Goal: Information Seeking & Learning: Learn about a topic

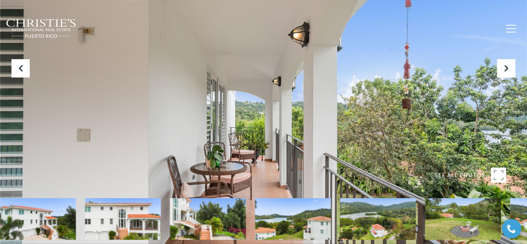
click at [393, 100] on div at bounding box center [264, 122] width 528 height 244
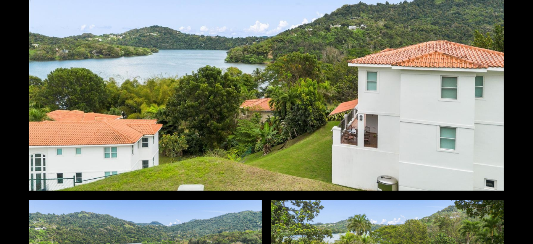
scroll to position [520, 0]
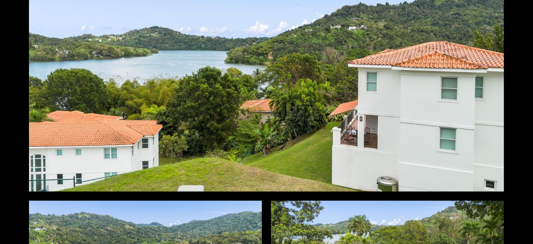
click at [297, 67] on div at bounding box center [266, 59] width 475 height 266
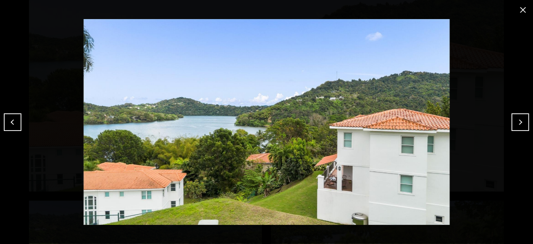
click at [518, 124] on button "Next" at bounding box center [520, 122] width 18 height 18
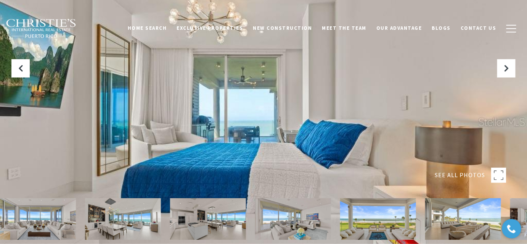
click at [335, 72] on div at bounding box center [264, 122] width 528 height 244
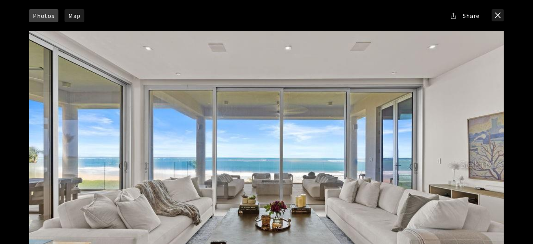
click at [467, 16] on span "Share" at bounding box center [471, 16] width 17 height 6
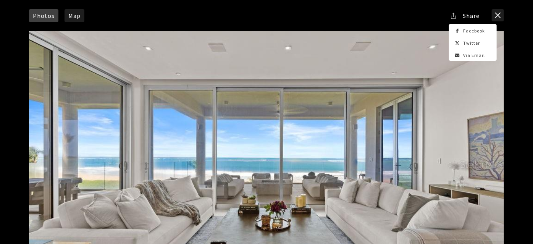
click at [403, 20] on div "Photos Map Street View Share Facebook Twitter Via Email" at bounding box center [266, 15] width 475 height 13
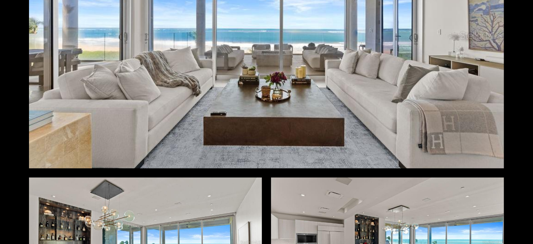
scroll to position [139, 0]
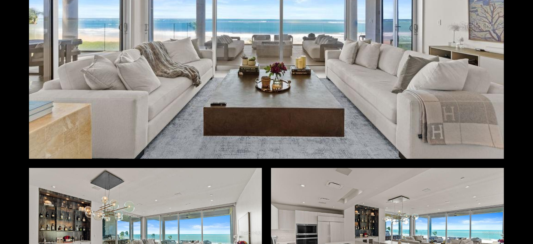
click at [337, 134] on div at bounding box center [266, 26] width 475 height 266
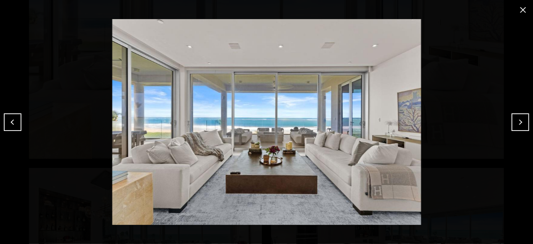
click at [522, 124] on button "Next" at bounding box center [520, 122] width 18 height 18
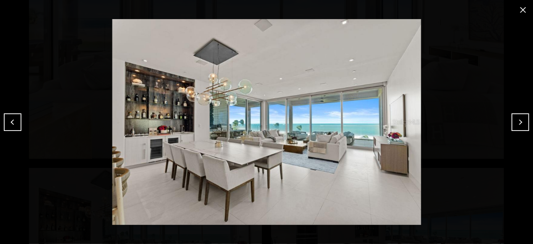
click at [522, 124] on button "Next" at bounding box center [520, 122] width 18 height 18
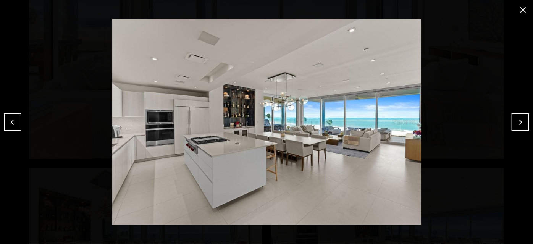
click at [522, 124] on button "Next" at bounding box center [520, 122] width 18 height 18
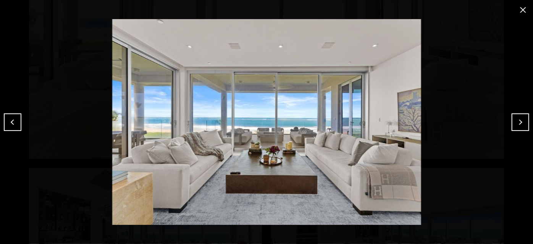
click at [524, 10] on button "close modal" at bounding box center [523, 10] width 12 height 12
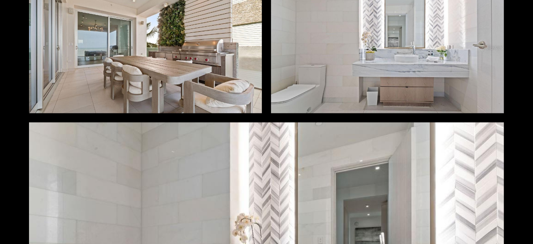
scroll to position [3642, 0]
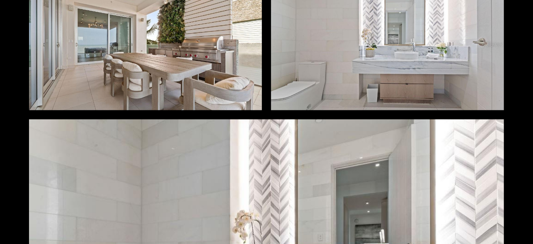
click at [208, 53] on div at bounding box center [145, 45] width 233 height 131
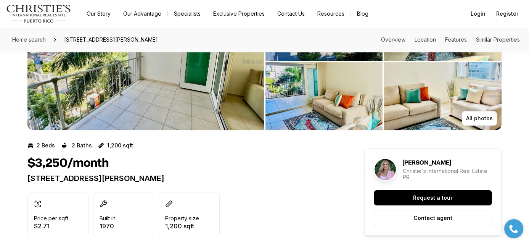
scroll to position [69, 0]
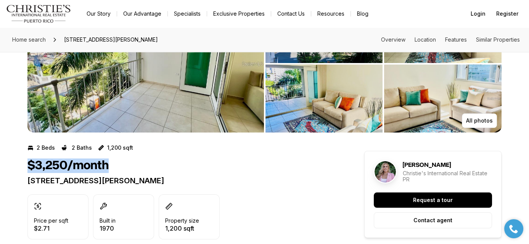
drag, startPoint x: 108, startPoint y: 168, endPoint x: 18, endPoint y: 167, distance: 90.1
copy h1 "$3,250/month"
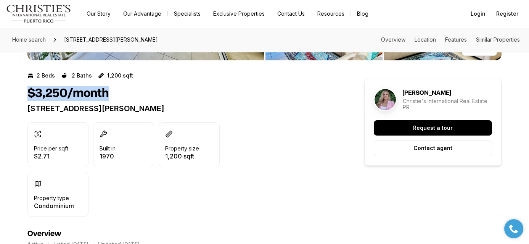
scroll to position [277, 0]
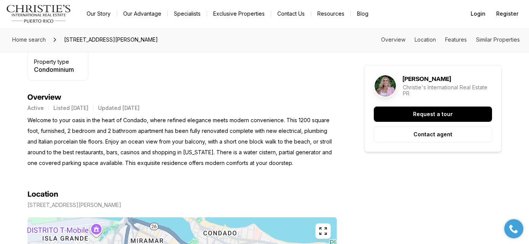
drag, startPoint x: 296, startPoint y: 162, endPoint x: 29, endPoint y: 117, distance: 270.5
click at [29, 117] on p "Welcome to your oasis in the heart of Condado, where refined elegance meets mod…" at bounding box center [181, 141] width 309 height 53
click at [27, 118] on p "Welcome to your oasis in the heart of Condado, where refined elegance meets mod…" at bounding box center [181, 141] width 309 height 53
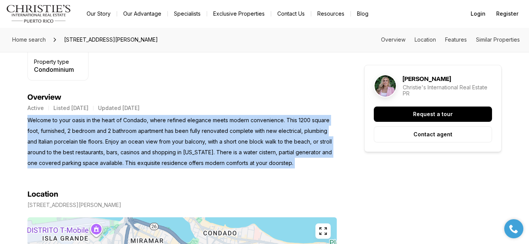
drag, startPoint x: 27, startPoint y: 118, endPoint x: 303, endPoint y: 162, distance: 278.7
click at [303, 162] on p "Welcome to your oasis in the heart of Condado, where refined elegance meets mod…" at bounding box center [181, 141] width 309 height 53
copy p "Welcome to your oasis in the heart of Condado, where refined elegance meets mod…"
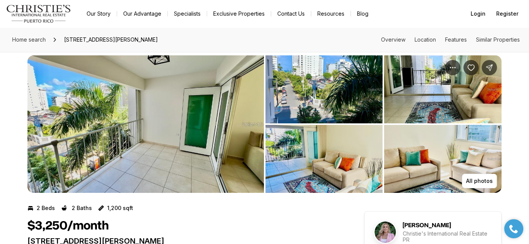
scroll to position [0, 0]
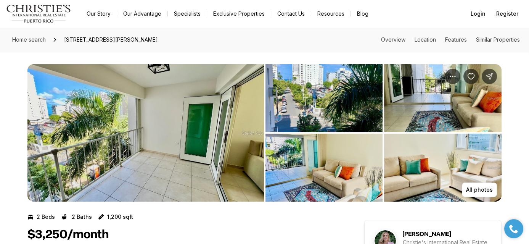
click at [235, 91] on img "View image gallery" at bounding box center [145, 132] width 237 height 137
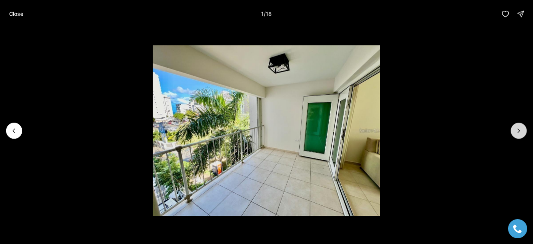
click at [517, 134] on icon "Next slide" at bounding box center [519, 131] width 8 height 8
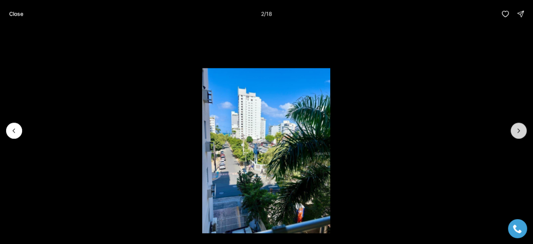
click at [517, 134] on icon "Next slide" at bounding box center [519, 131] width 8 height 8
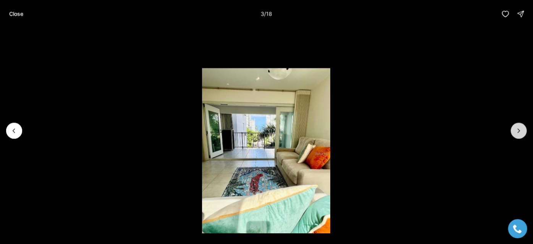
click at [517, 134] on icon "Next slide" at bounding box center [519, 131] width 8 height 8
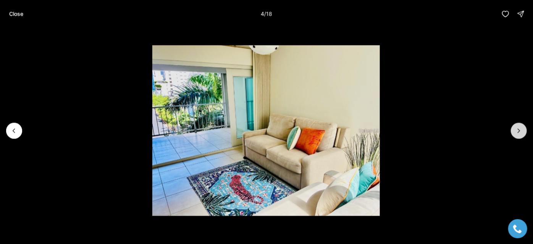
click at [517, 134] on icon "Next slide" at bounding box center [519, 131] width 8 height 8
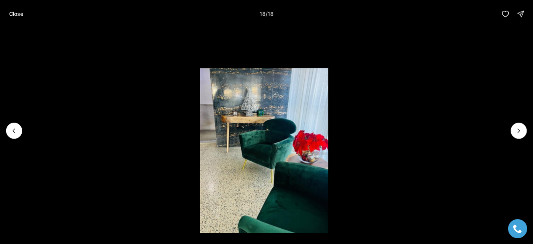
click at [517, 134] on div at bounding box center [519, 130] width 16 height 16
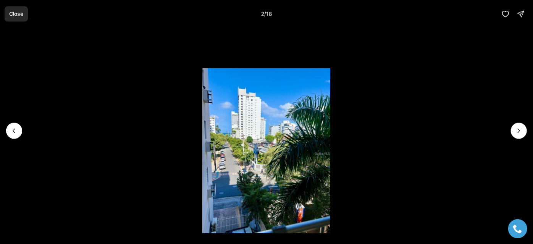
click at [12, 13] on p "Close" at bounding box center [16, 14] width 14 height 6
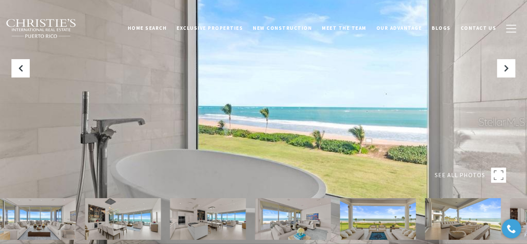
click at [33, 27] on img at bounding box center [41, 29] width 71 height 20
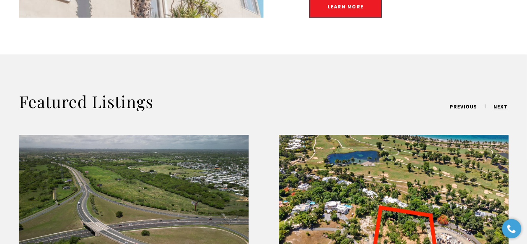
scroll to position [694, 0]
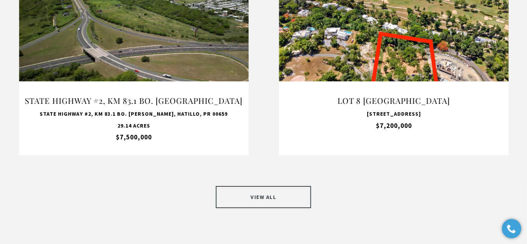
click at [267, 188] on link "VIEW ALL" at bounding box center [263, 197] width 95 height 22
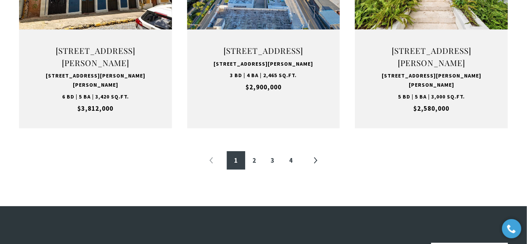
scroll to position [832, 0]
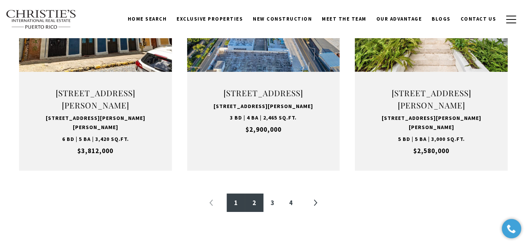
click at [256, 212] on link "2" at bounding box center [254, 202] width 18 height 18
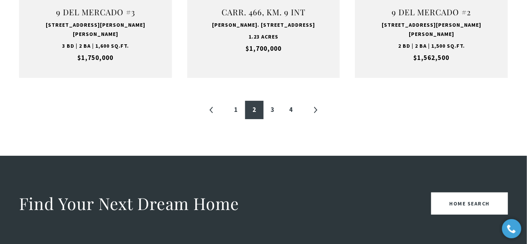
scroll to position [923, 0]
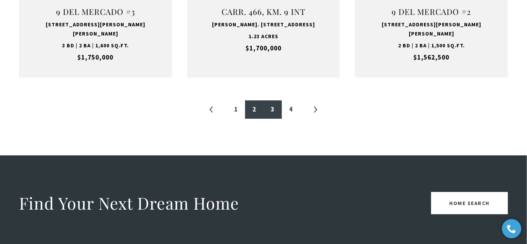
click at [277, 100] on link "3" at bounding box center [273, 109] width 18 height 18
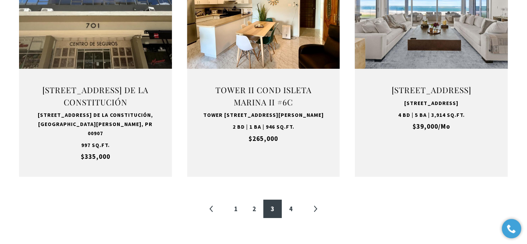
scroll to position [853, 0]
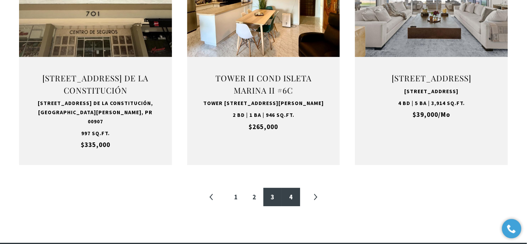
click at [288, 195] on link "4" at bounding box center [291, 197] width 18 height 18
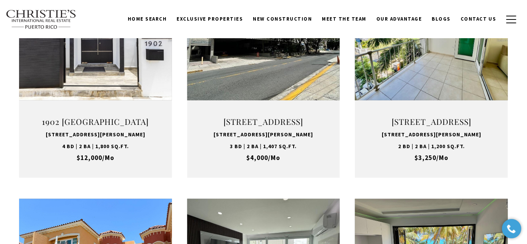
scroll to position [263, 0]
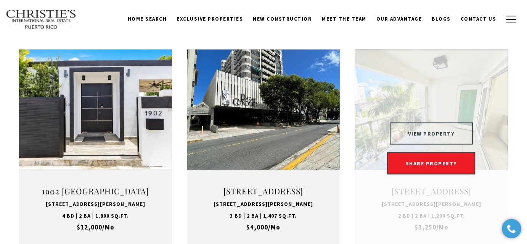
click at [425, 130] on button "VIEW PROPERTY" at bounding box center [432, 133] width 84 height 22
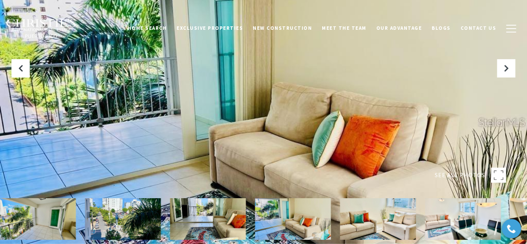
click at [357, 118] on div at bounding box center [264, 122] width 528 height 244
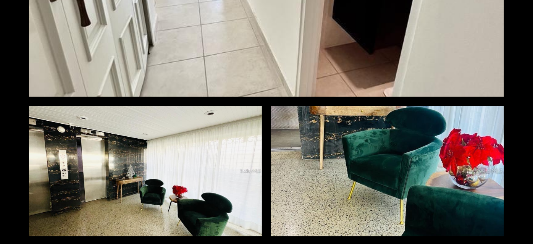
scroll to position [2300, 0]
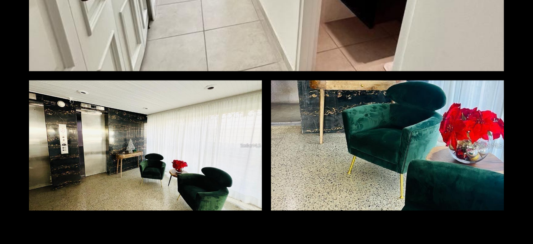
click at [186, 106] on div at bounding box center [145, 145] width 233 height 131
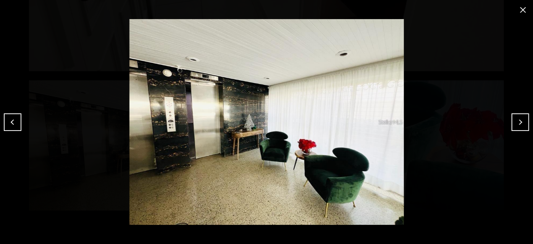
click at [504, 124] on img at bounding box center [266, 122] width 495 height 206
click at [526, 10] on button "close modal" at bounding box center [523, 10] width 12 height 12
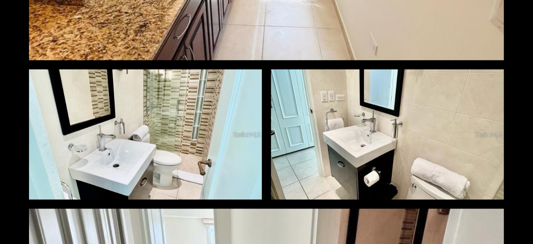
scroll to position [1883, 0]
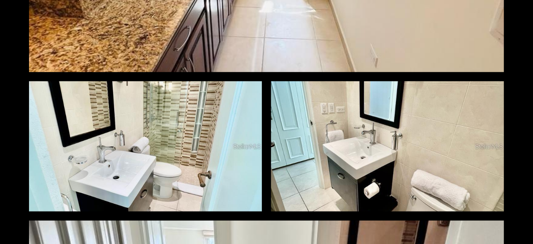
click at [167, 139] on div at bounding box center [145, 146] width 233 height 131
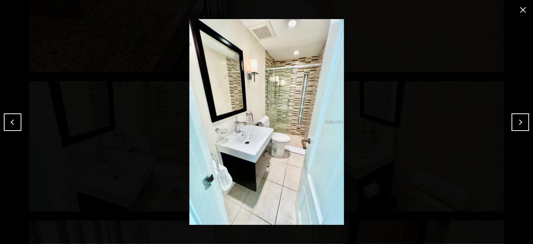
drag, startPoint x: 249, startPoint y: 105, endPoint x: 178, endPoint y: 99, distance: 71.6
click at [129, 115] on img at bounding box center [266, 122] width 495 height 206
drag, startPoint x: 523, startPoint y: 9, endPoint x: 500, endPoint y: 26, distance: 28.6
click at [523, 9] on button "close modal" at bounding box center [523, 10] width 12 height 12
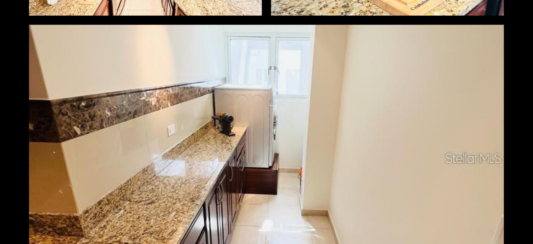
scroll to position [1675, 0]
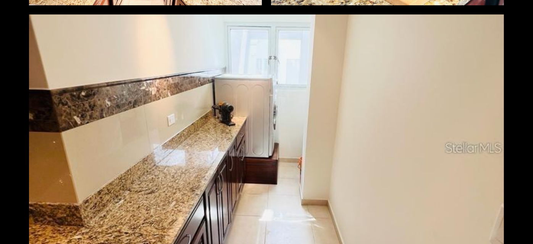
click at [269, 62] on div at bounding box center [266, 148] width 475 height 266
